Goal: Information Seeking & Learning: Find specific fact

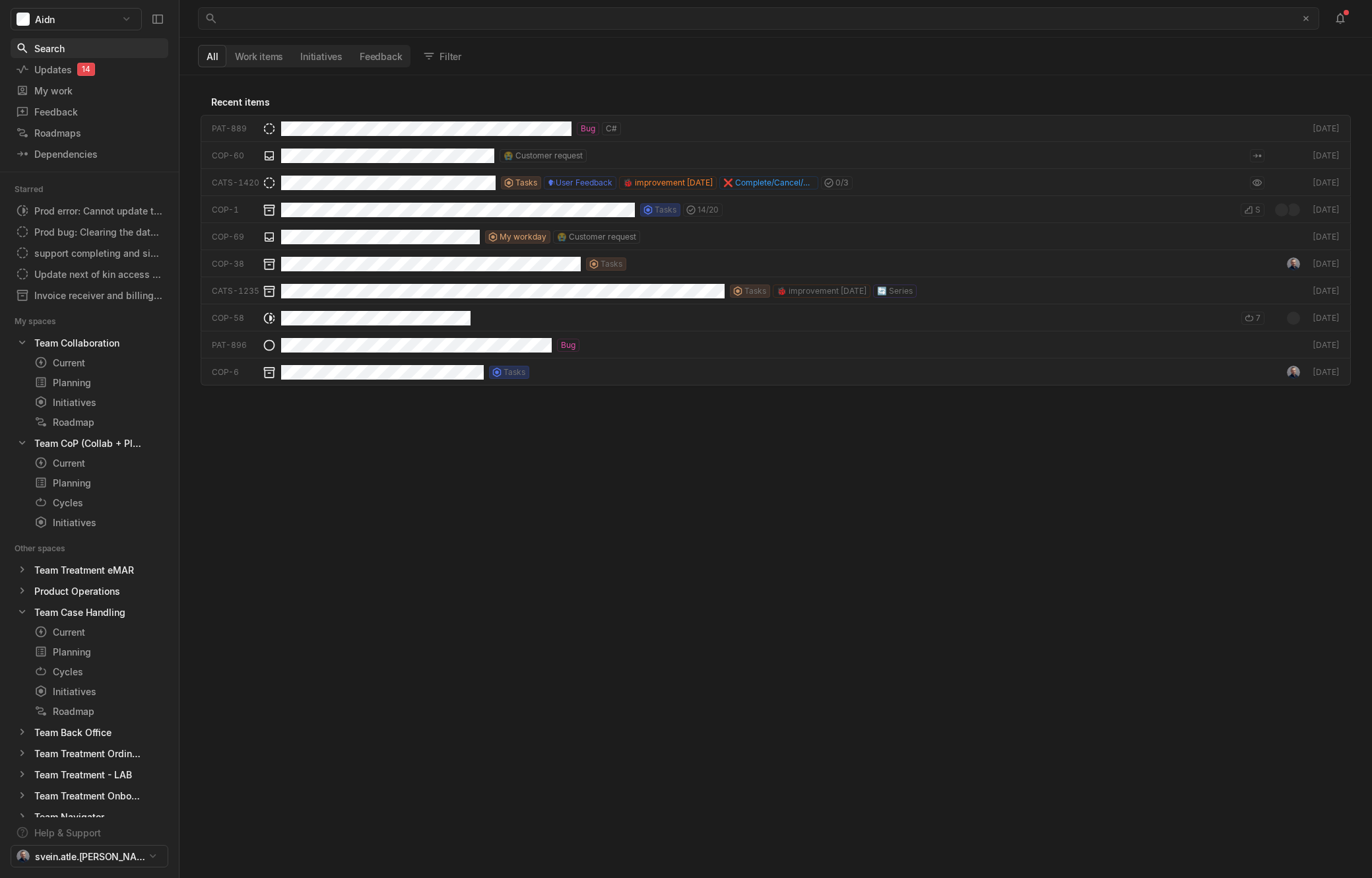
scroll to position [795, 1185]
click at [324, 13] on div "Search... ﻿" at bounding box center [756, 18] width 1067 height 21
click at [388, 20] on div "Search... ﻿" at bounding box center [756, 18] width 1067 height 21
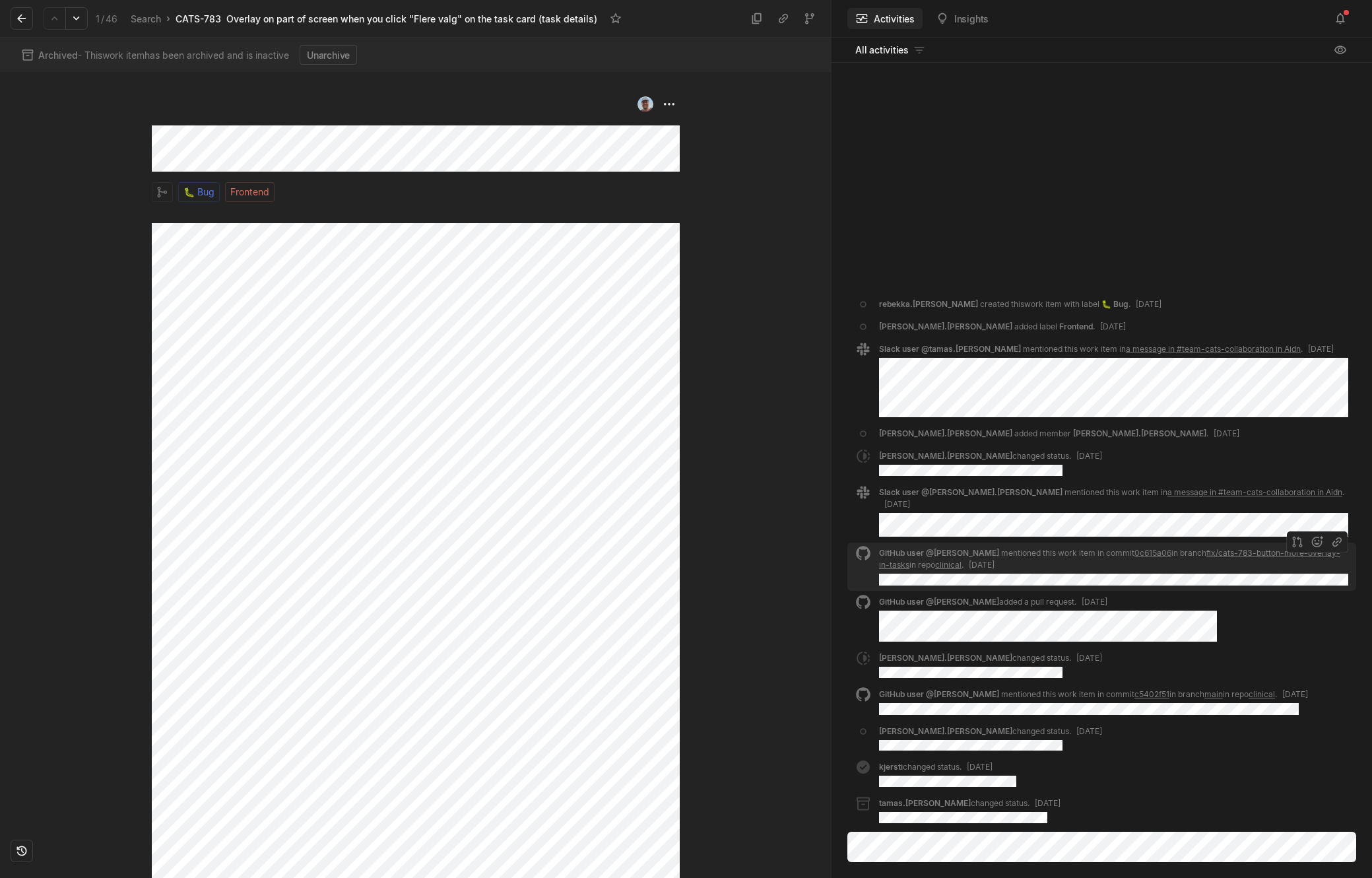
click at [1134, 550] on link "0c615a06" at bounding box center [1153, 553] width 37 height 10
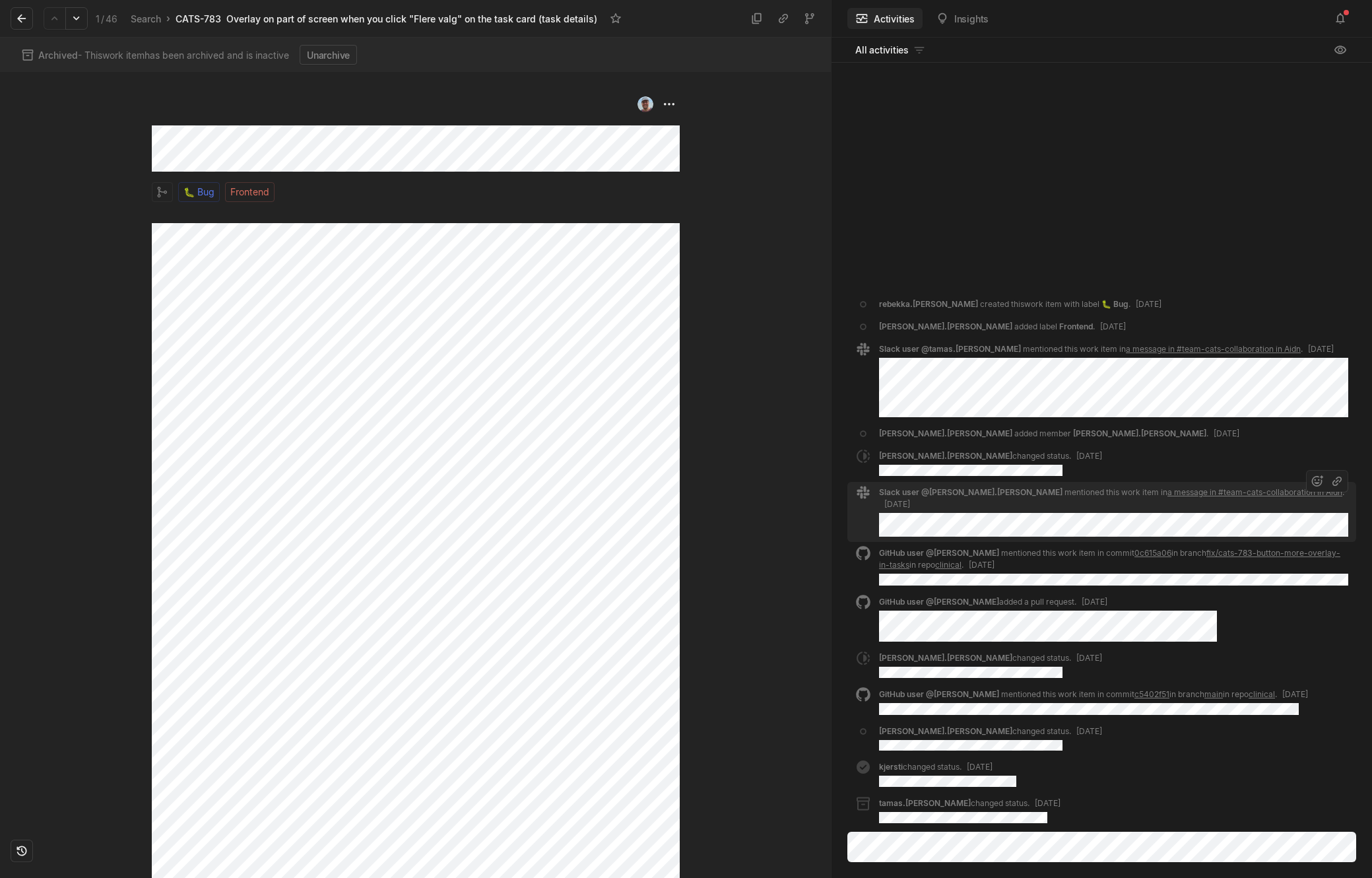
click at [1211, 497] on link "a message in #team-cats-collaboration in Aidn" at bounding box center [1255, 492] width 175 height 10
